Goal: Check status: Check status

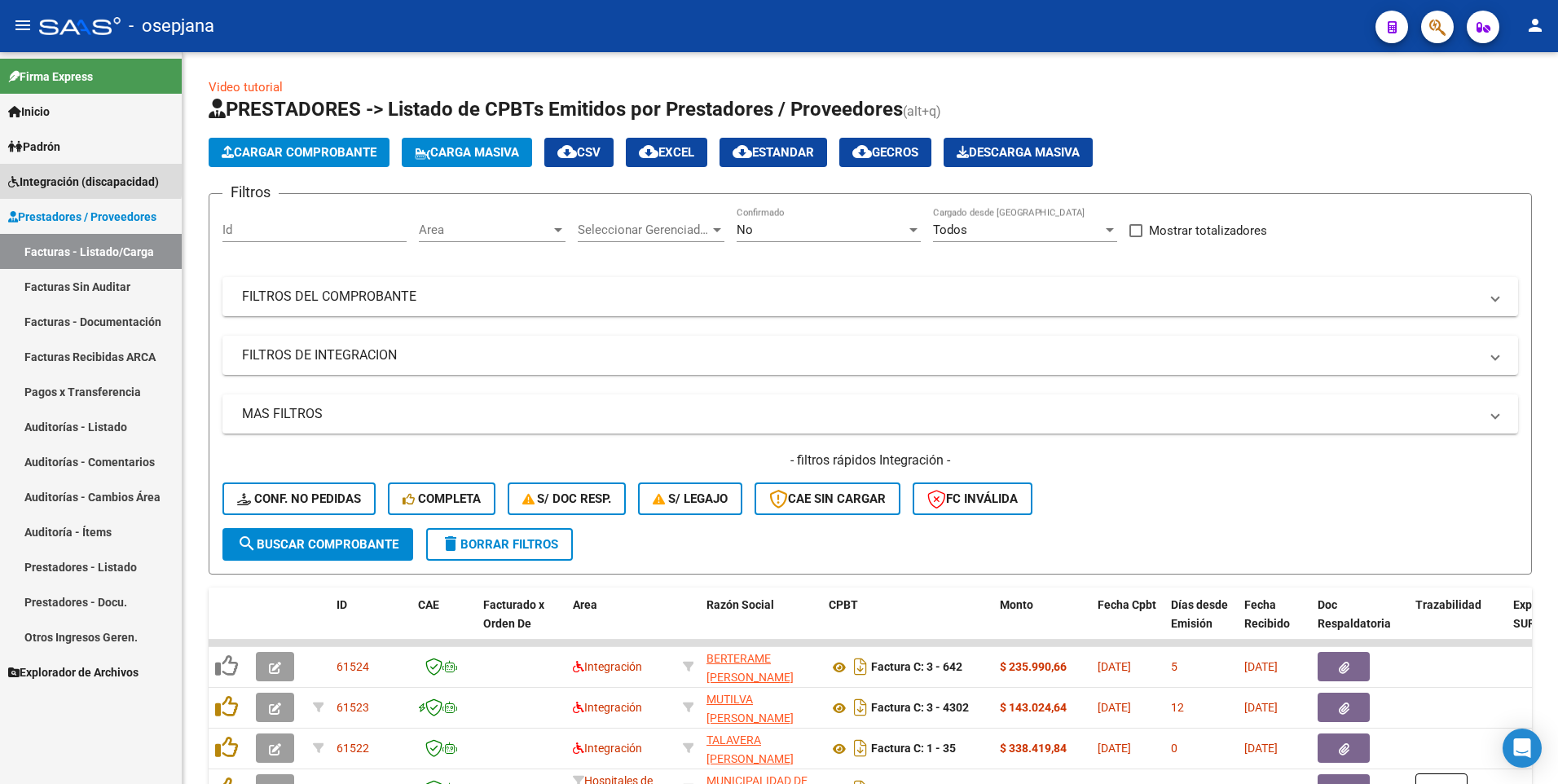
click at [43, 175] on span "Integración (discapacidad)" at bounding box center [83, 181] width 151 height 18
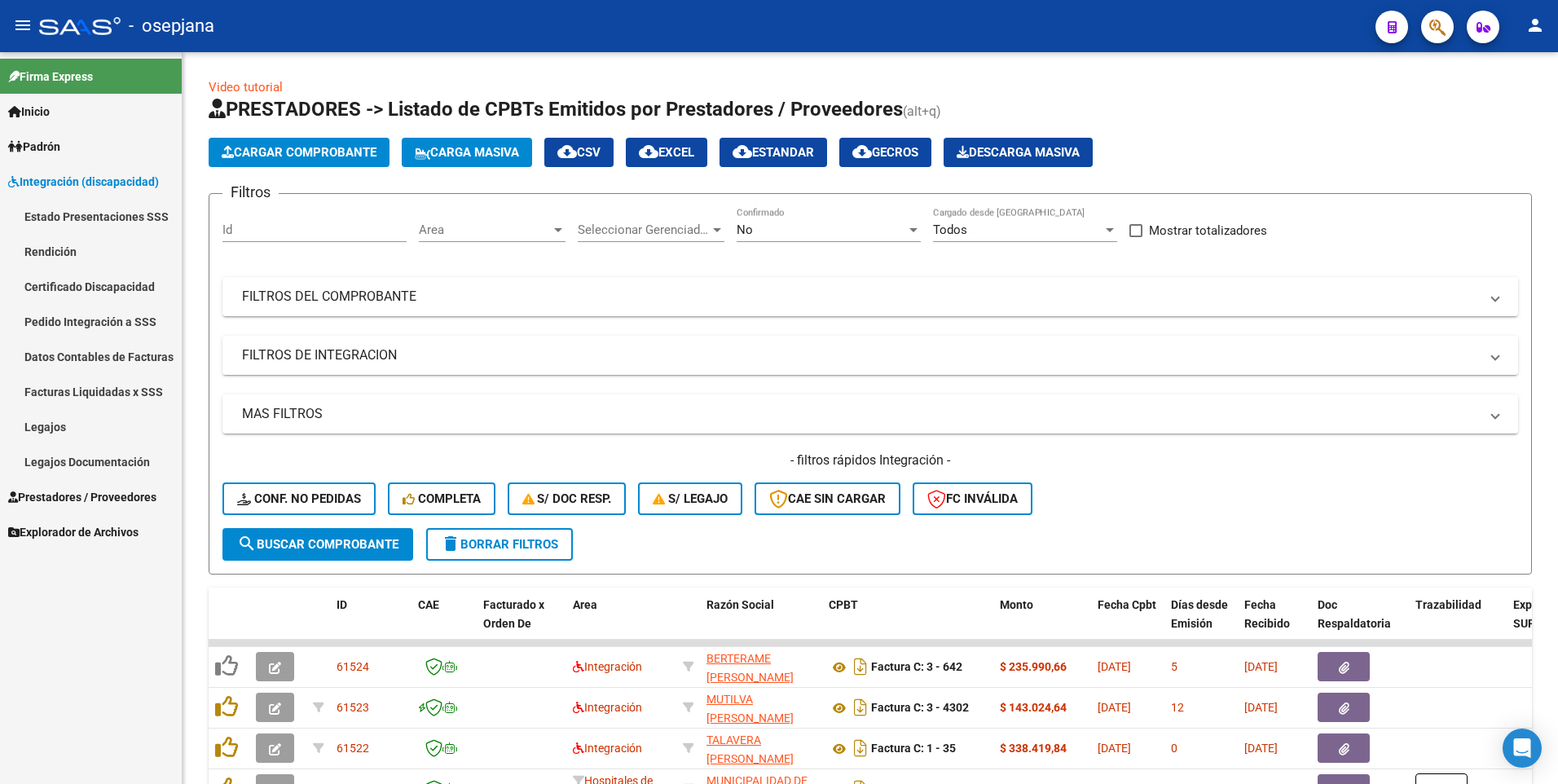
click at [55, 432] on link "Legajos" at bounding box center [90, 427] width 181 height 35
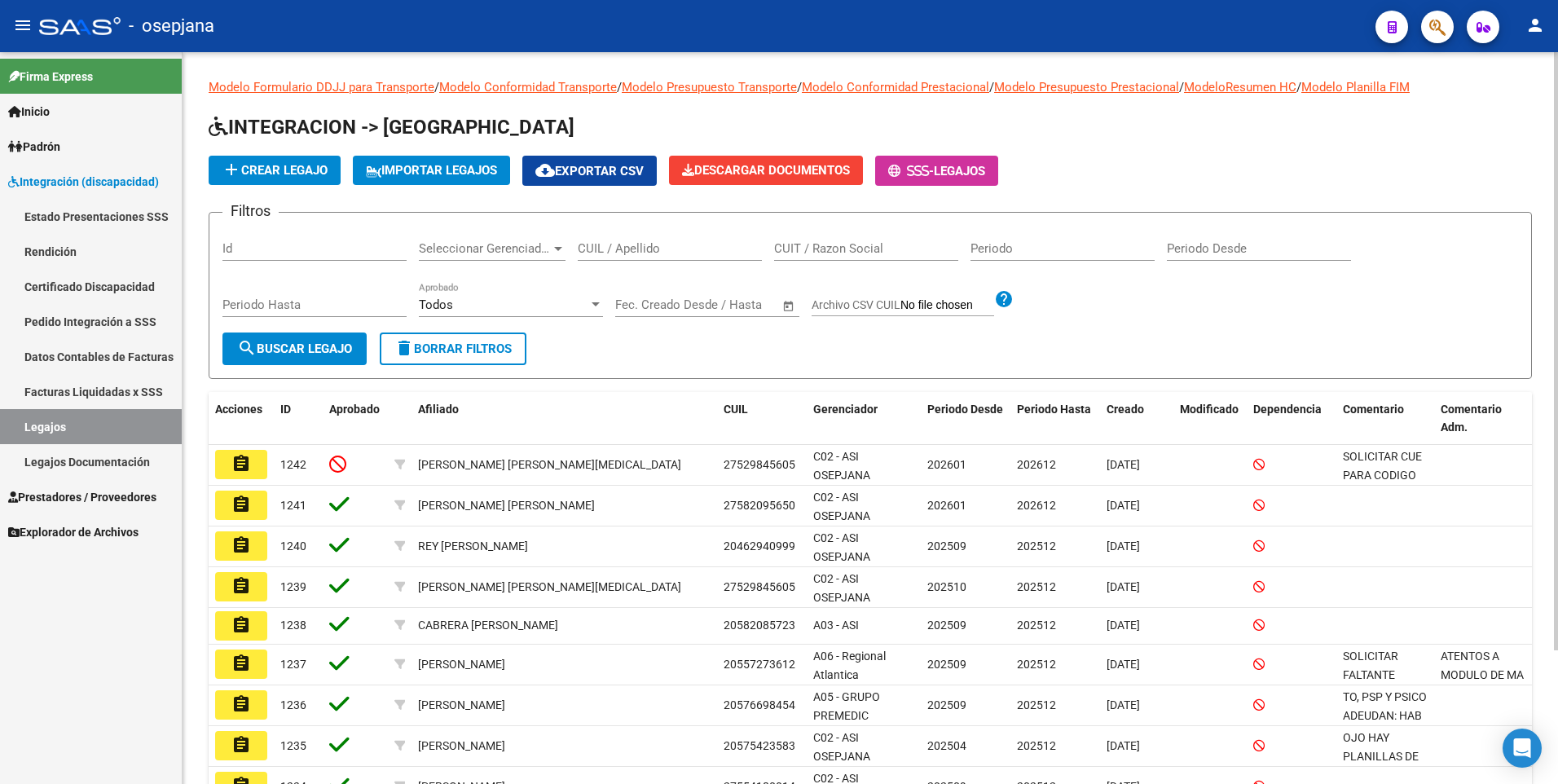
click at [616, 237] on div "CUIL / Apellido" at bounding box center [670, 243] width 184 height 35
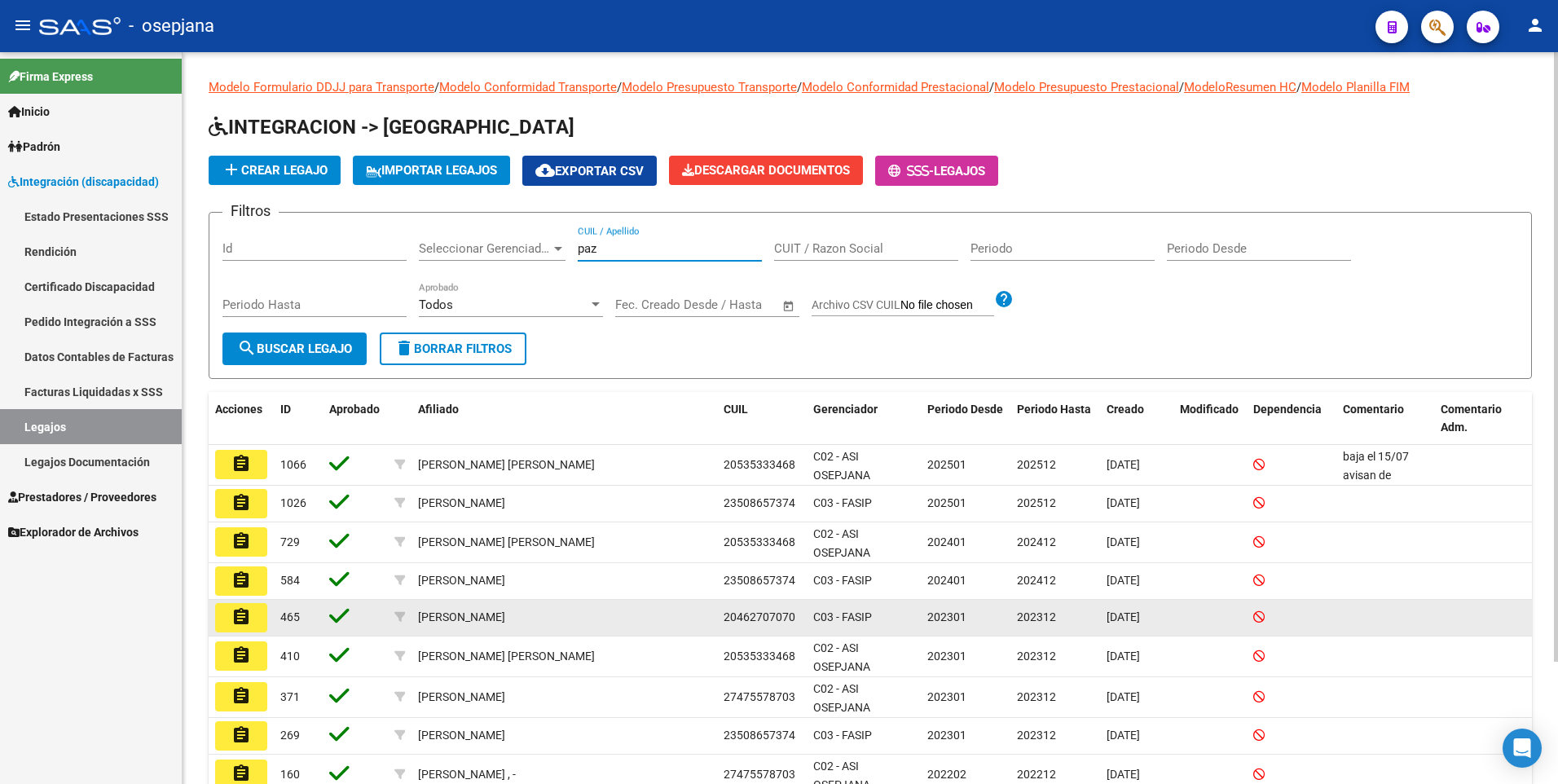
type input "paz"
click at [235, 622] on mat-icon "assignment" at bounding box center [241, 617] width 20 height 20
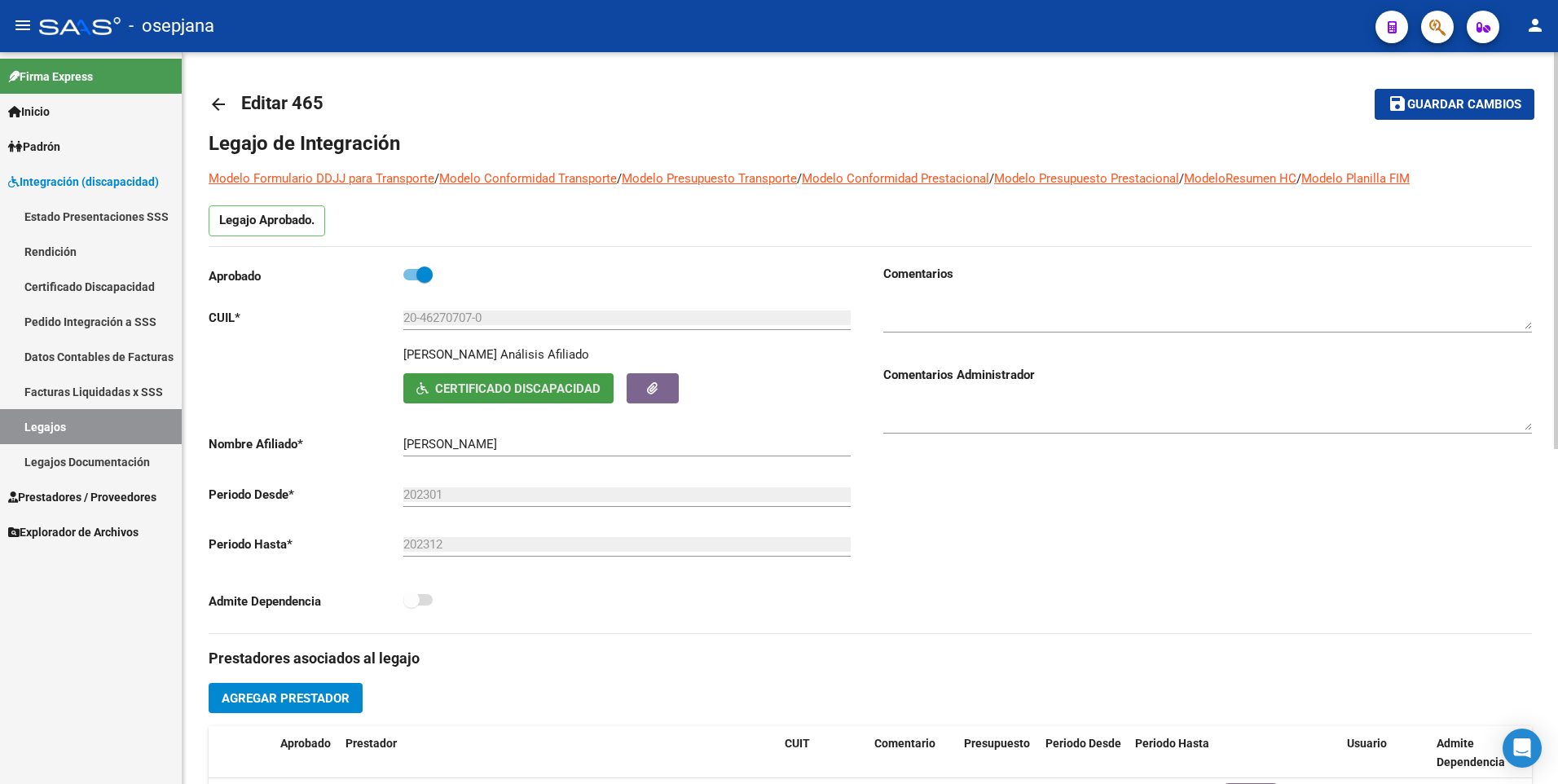
click at [524, 382] on span "Certificado Discapacidad" at bounding box center [518, 389] width 166 height 15
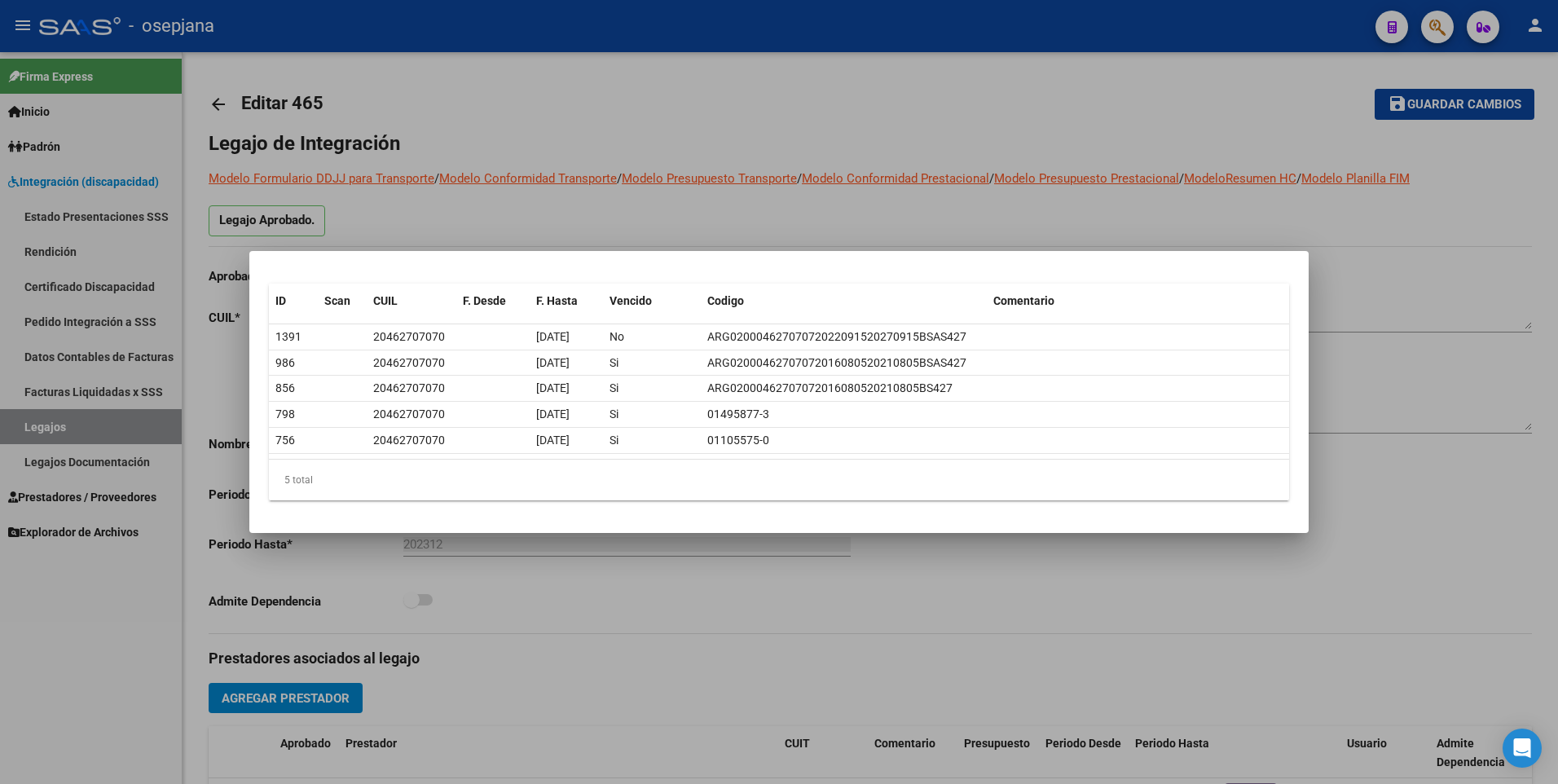
click at [905, 157] on div at bounding box center [779, 392] width 1558 height 784
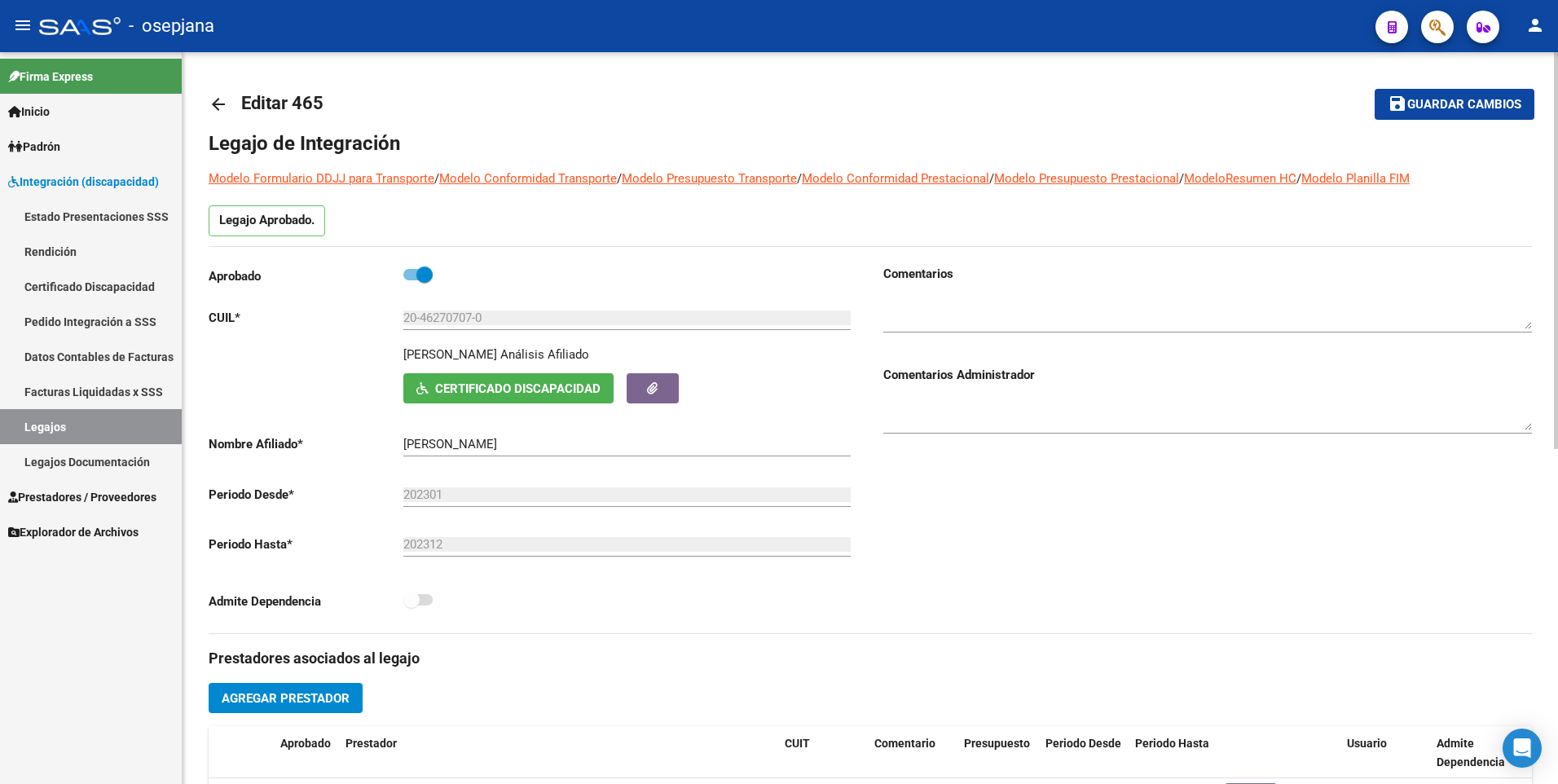
click at [215, 109] on mat-icon "arrow_back" at bounding box center [218, 104] width 20 height 20
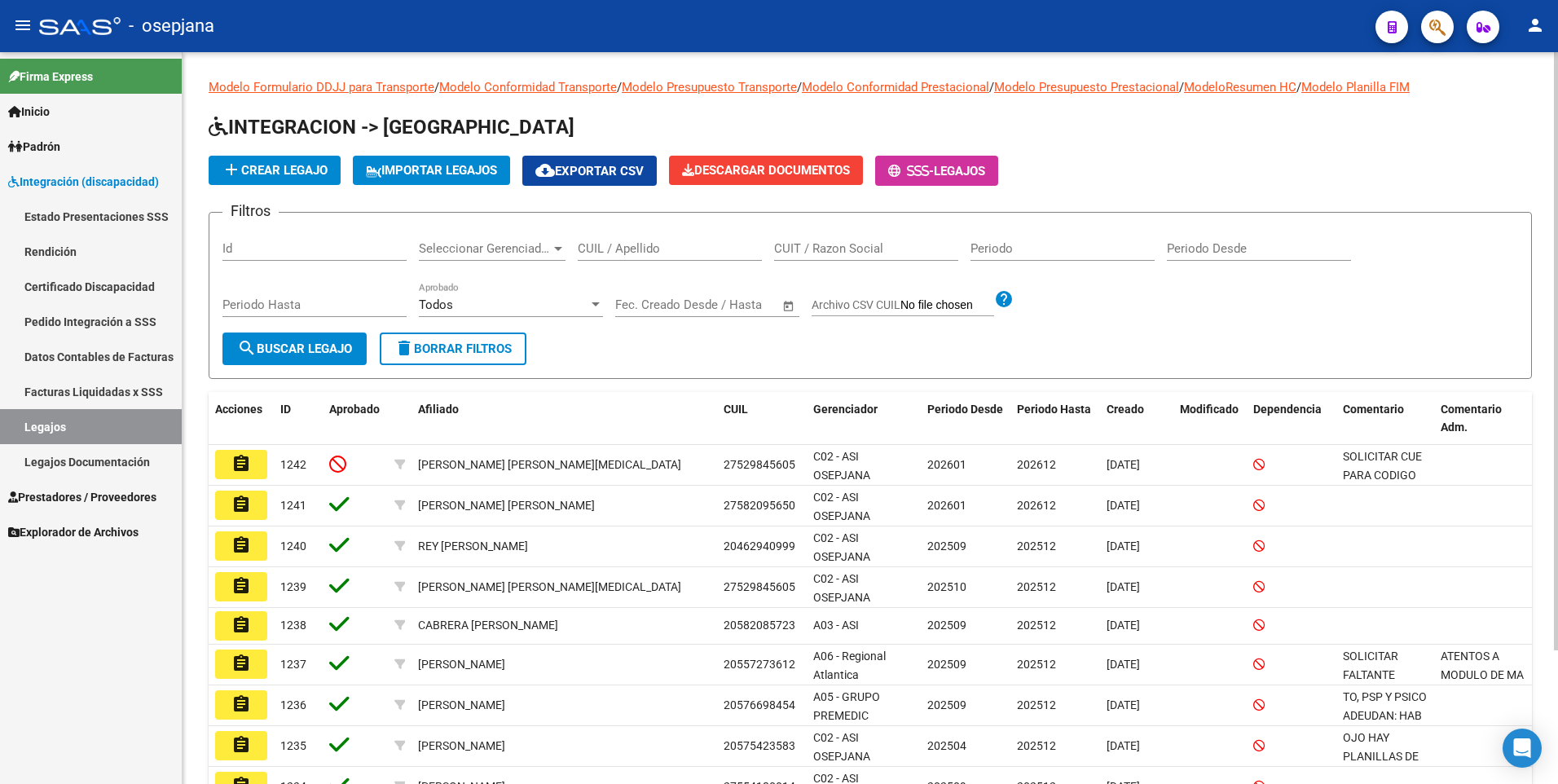
click at [627, 245] on input "CUIL / Apellido" at bounding box center [670, 248] width 184 height 15
type input "i"
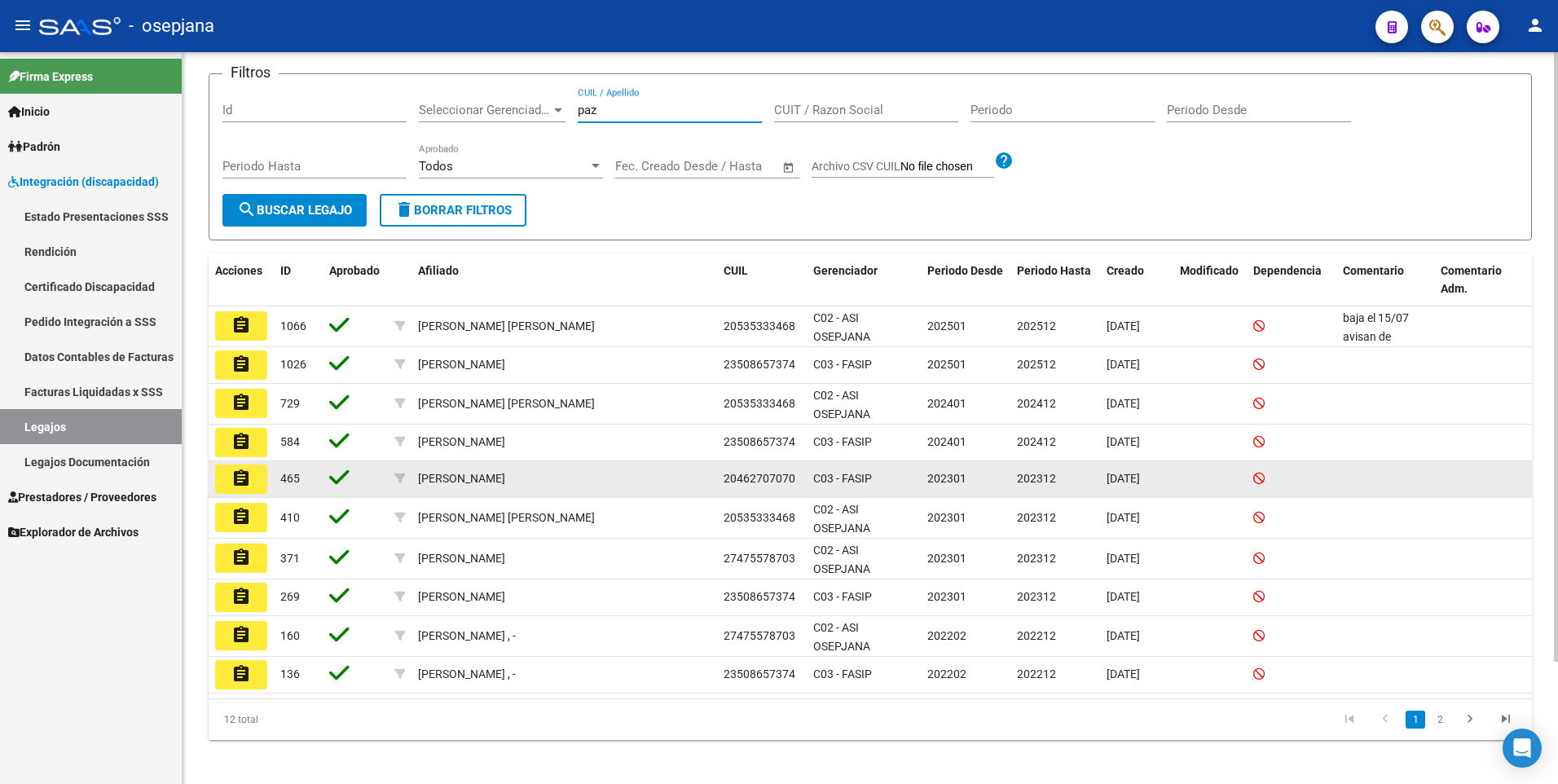
scroll to position [147, 0]
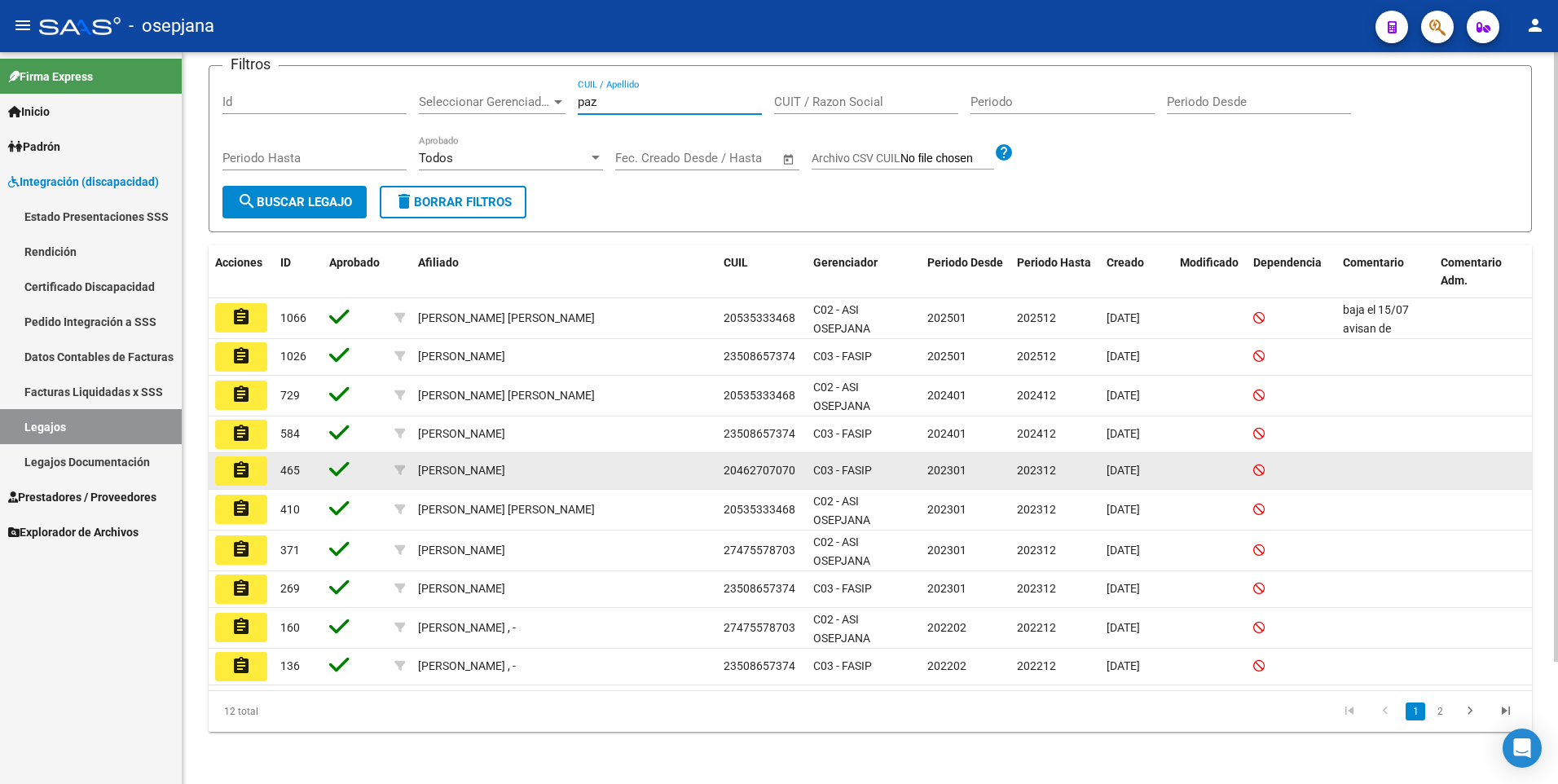
type input "paz"
click at [240, 464] on mat-icon "assignment" at bounding box center [241, 470] width 20 height 20
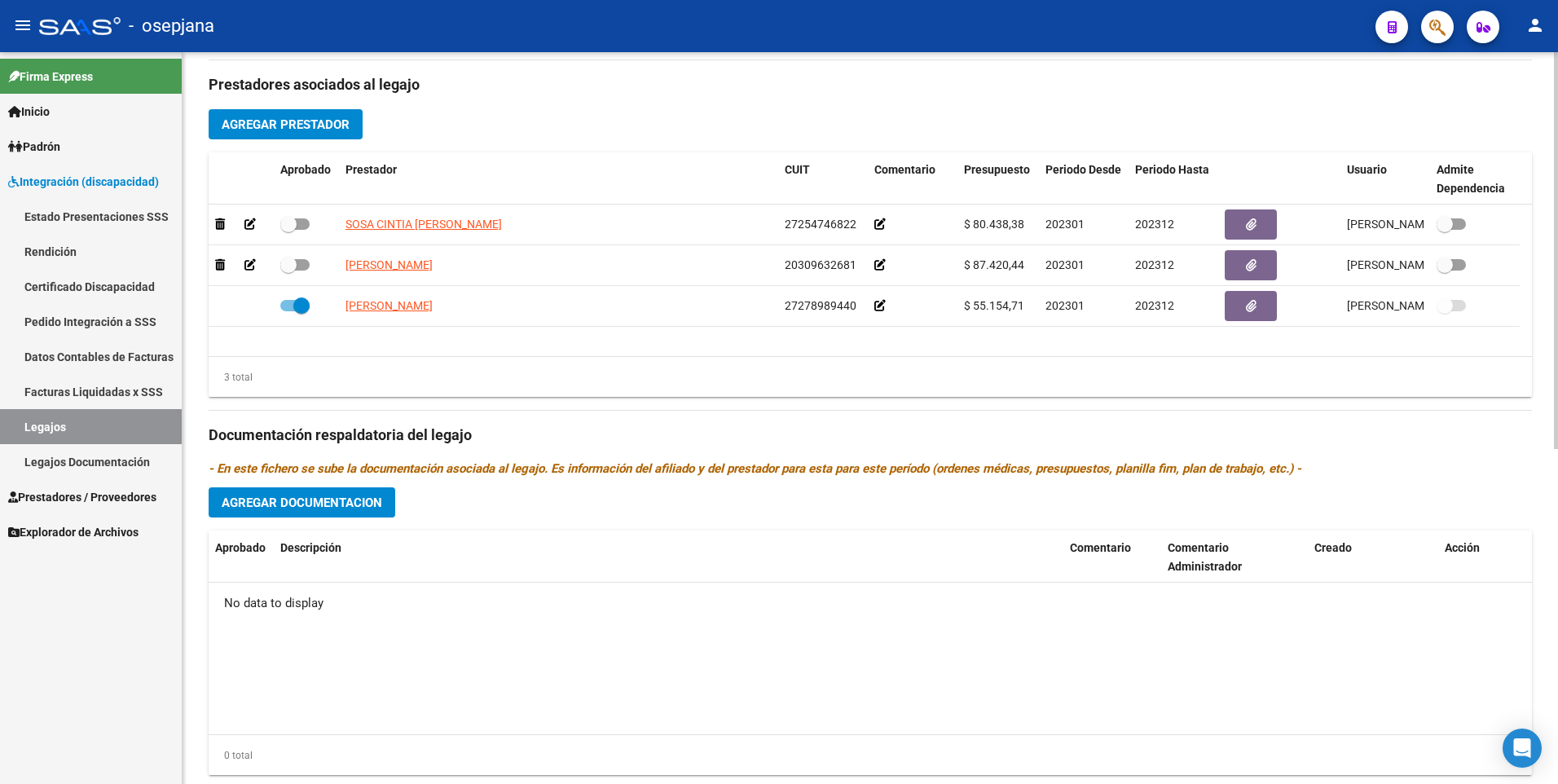
scroll to position [617, 0]
